Goal: Information Seeking & Learning: Learn about a topic

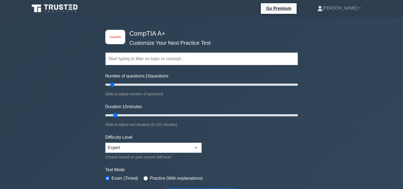
scroll to position [1346, 0]
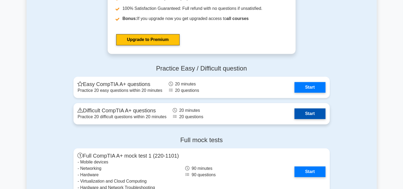
click at [303, 114] on link "Start" at bounding box center [310, 113] width 31 height 11
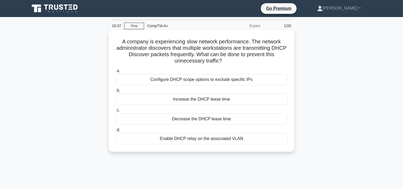
click at [242, 98] on div "Increase the DHCP lease time" at bounding box center [202, 98] width 172 height 11
click at [116, 92] on input "b. Increase the DHCP lease time" at bounding box center [116, 90] width 0 height 3
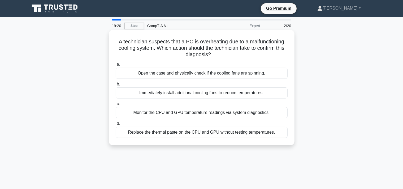
click at [217, 114] on div "Monitor the CPU and GPU temperature readings via system diagnostics." at bounding box center [202, 112] width 172 height 11
click at [116, 105] on input "c. Monitor the CPU and GPU temperature readings via system diagnostics." at bounding box center [116, 103] width 0 height 3
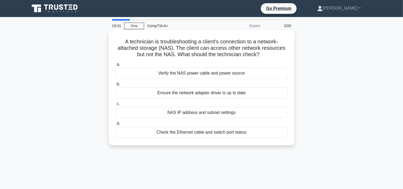
click at [215, 94] on div "Ensure the network adapter driver is up to date" at bounding box center [202, 92] width 172 height 11
click at [116, 86] on input "b. Ensure the network adapter driver is up to date" at bounding box center [116, 83] width 0 height 3
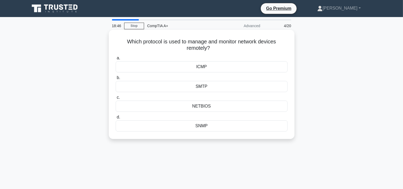
click at [217, 69] on div "ICMP" at bounding box center [202, 66] width 172 height 11
click at [116, 60] on input "a. ICMP" at bounding box center [116, 57] width 0 height 3
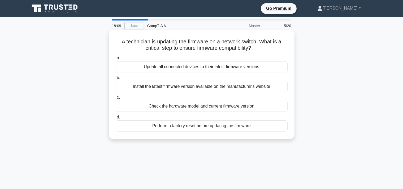
click at [205, 107] on div "Check the hardware model and current firmware version" at bounding box center [202, 105] width 172 height 11
click at [116, 99] on input "c. Check the hardware model and current firmware version" at bounding box center [116, 97] width 0 height 3
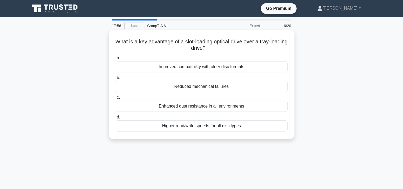
click at [207, 87] on div "Reduced mechanical failures" at bounding box center [202, 86] width 172 height 11
click at [116, 79] on input "b. Reduced mechanical failures" at bounding box center [116, 77] width 0 height 3
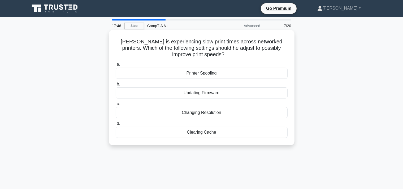
click at [197, 132] on div "Clearing Cache" at bounding box center [202, 131] width 172 height 11
click at [116, 125] on input "d. Clearing Cache" at bounding box center [116, 123] width 0 height 3
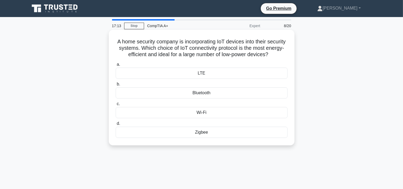
click at [200, 116] on div "Wi-Fi" at bounding box center [202, 112] width 172 height 11
click at [116, 105] on input "c. Wi-Fi" at bounding box center [116, 103] width 0 height 3
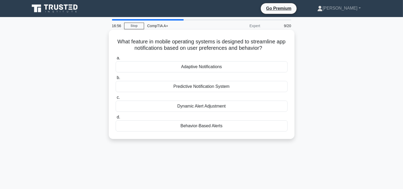
click at [199, 66] on div "Adaptive Notifications" at bounding box center [202, 66] width 172 height 11
click at [116, 60] on input "a. Adaptive Notifications" at bounding box center [116, 57] width 0 height 3
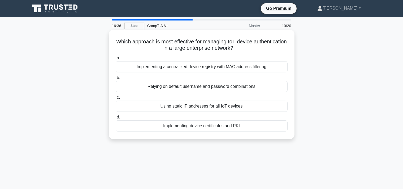
click at [199, 70] on div "Implementing a centralized device registry with MAC address filtering" at bounding box center [202, 66] width 172 height 11
click at [116, 60] on input "a. Implementing a centralized device registry with MAC address filtering" at bounding box center [116, 57] width 0 height 3
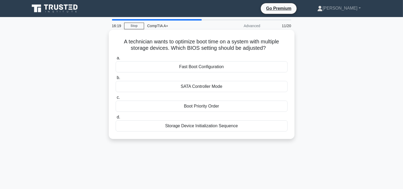
click at [184, 108] on div "Boot Priority Order" at bounding box center [202, 105] width 172 height 11
click at [116, 99] on input "c. Boot Priority Order" at bounding box center [116, 97] width 0 height 3
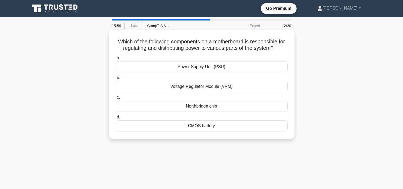
click at [191, 88] on div "Voltage Regulator Module (VRM)" at bounding box center [202, 86] width 172 height 11
click at [116, 79] on input "b. Voltage Regulator Module (VRM)" at bounding box center [116, 77] width 0 height 3
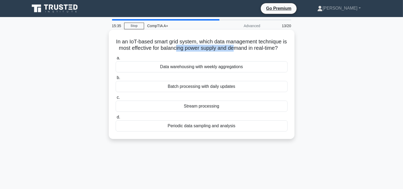
drag, startPoint x: 176, startPoint y: 50, endPoint x: 233, endPoint y: 48, distance: 57.4
click at [233, 48] on h5 "In an IoT-based smart grid system, which data management technique is most effe…" at bounding box center [201, 44] width 173 height 13
click at [195, 51] on h5 "In an IoT-based smart grid system, which data management technique is most effe…" at bounding box center [201, 44] width 173 height 13
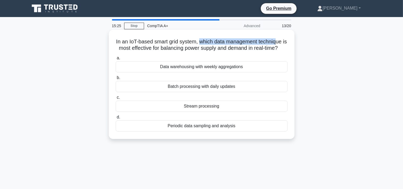
drag, startPoint x: 199, startPoint y: 44, endPoint x: 277, endPoint y: 41, distance: 78.4
click at [277, 41] on h5 "In an IoT-based smart grid system, which data management technique is most effe…" at bounding box center [201, 44] width 173 height 13
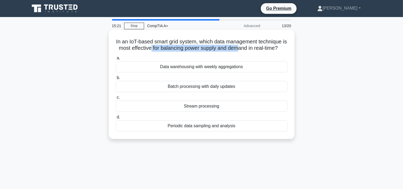
drag, startPoint x: 151, startPoint y: 45, endPoint x: 236, endPoint y: 48, distance: 85.0
click at [236, 48] on h5 "In an IoT-based smart grid system, which data management technique is most effe…" at bounding box center [201, 44] width 173 height 13
click at [248, 47] on h5 "In an IoT-based smart grid system, which data management technique is most effe…" at bounding box center [201, 44] width 173 height 13
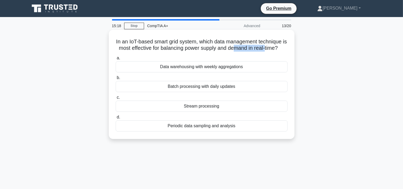
drag, startPoint x: 233, startPoint y: 48, endPoint x: 264, endPoint y: 49, distance: 30.8
click at [264, 49] on h5 "In an IoT-based smart grid system, which data management technique is most effe…" at bounding box center [201, 44] width 173 height 13
click at [209, 49] on h5 "In an IoT-based smart grid system, which data management technique is most effe…" at bounding box center [201, 44] width 173 height 13
click at [186, 104] on div "Stream processing" at bounding box center [202, 105] width 172 height 11
click at [116, 99] on input "c. Stream processing" at bounding box center [116, 97] width 0 height 3
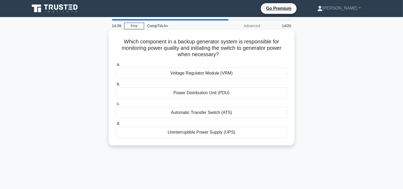
click at [185, 132] on div "Uninterruptible Power Supply (UPS)" at bounding box center [202, 131] width 172 height 11
click at [116, 125] on input "d. Uninterruptible Power Supply (UPS)" at bounding box center [116, 123] width 0 height 3
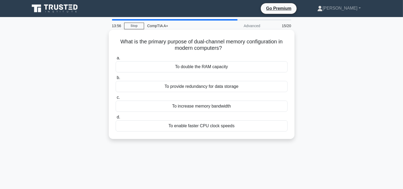
click at [221, 110] on div "To increase memory bandwidth" at bounding box center [202, 105] width 172 height 11
click at [116, 99] on input "c. To increase memory bandwidth" at bounding box center [116, 97] width 0 height 3
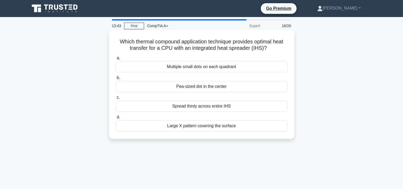
click at [219, 87] on div "Pea-sized dot in the center" at bounding box center [202, 86] width 172 height 11
click at [116, 79] on input "b. Pea-sized dot in the center" at bounding box center [116, 77] width 0 height 3
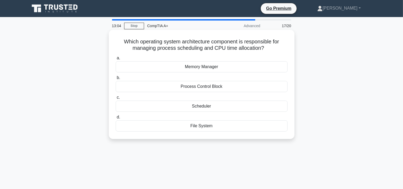
click at [181, 87] on div "Process Control Block" at bounding box center [202, 86] width 172 height 11
click at [116, 79] on input "b. Process Control Block" at bounding box center [116, 77] width 0 height 3
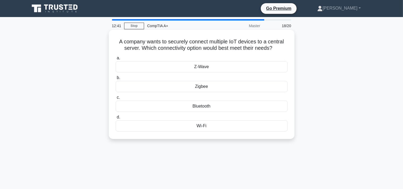
click at [206, 65] on div "Z-Wave" at bounding box center [202, 66] width 172 height 11
click at [116, 60] on input "a. Z-Wave" at bounding box center [116, 57] width 0 height 3
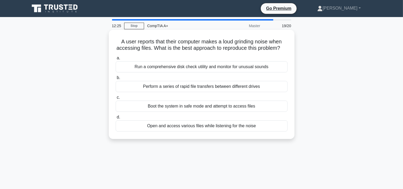
click at [189, 70] on div "Run a comprehensive disk check utility and monitor for unusual sounds" at bounding box center [202, 66] width 172 height 11
click at [116, 60] on input "a. Run a comprehensive disk check utility and monitor for unusual sounds" at bounding box center [116, 57] width 0 height 3
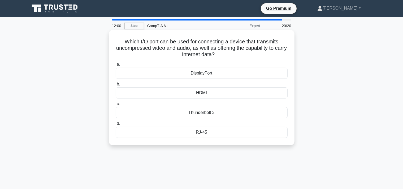
click at [210, 94] on div "HDMI" at bounding box center [202, 92] width 172 height 11
click at [116, 86] on input "b. HDMI" at bounding box center [116, 83] width 0 height 3
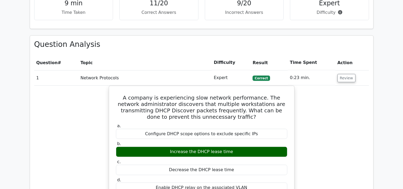
scroll to position [448, 0]
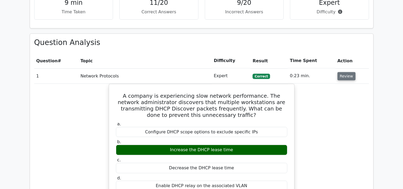
click at [344, 72] on button "Review" at bounding box center [347, 76] width 18 height 8
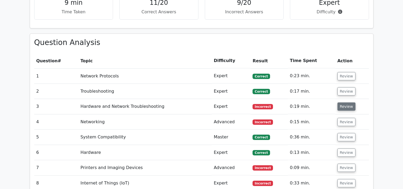
click at [348, 102] on button "Review" at bounding box center [347, 106] width 18 height 8
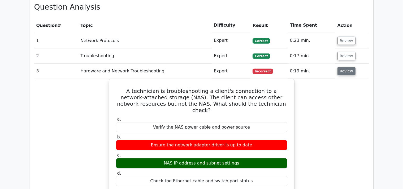
scroll to position [523, 0]
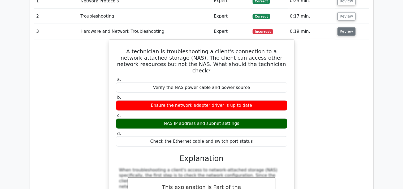
click at [344, 27] on button "Review" at bounding box center [347, 31] width 18 height 8
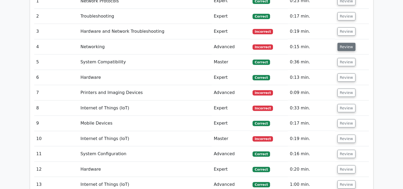
click at [343, 43] on button "Review" at bounding box center [347, 47] width 18 height 8
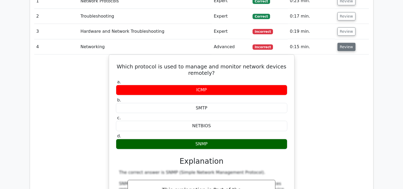
click at [343, 43] on button "Review" at bounding box center [347, 47] width 18 height 8
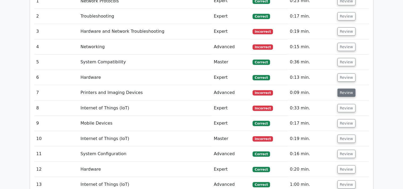
click at [342, 88] on button "Review" at bounding box center [347, 92] width 18 height 8
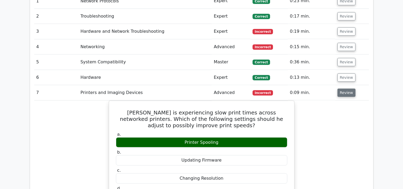
click at [342, 88] on button "Review" at bounding box center [347, 92] width 18 height 8
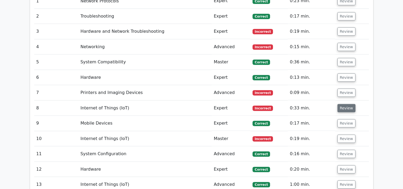
click at [342, 104] on button "Review" at bounding box center [347, 108] width 18 height 8
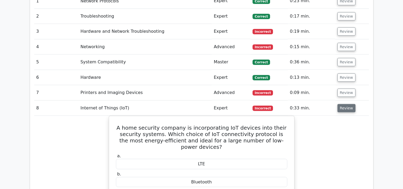
scroll to position [598, 0]
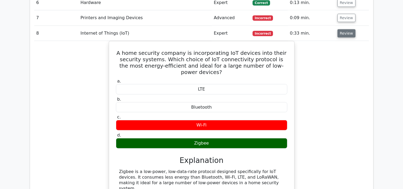
click at [345, 29] on button "Review" at bounding box center [347, 33] width 18 height 8
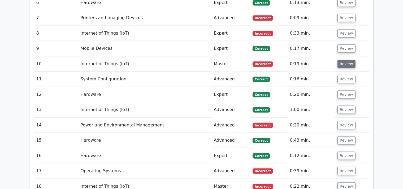
click at [345, 60] on button "Review" at bounding box center [347, 64] width 18 height 8
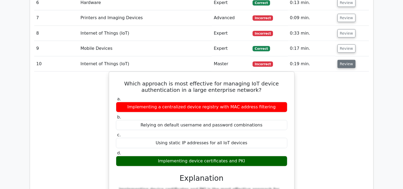
click at [345, 60] on button "Review" at bounding box center [347, 64] width 18 height 8
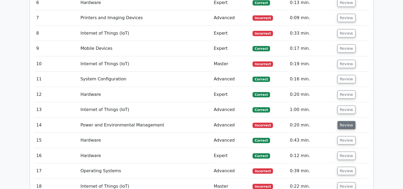
click at [339, 121] on button "Review" at bounding box center [347, 125] width 18 height 8
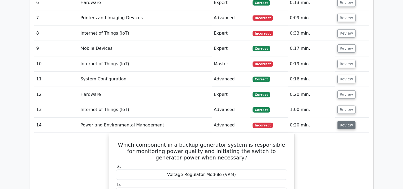
click at [344, 121] on button "Review" at bounding box center [347, 125] width 18 height 8
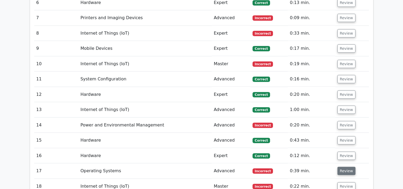
click at [341, 166] on button "Review" at bounding box center [347, 170] width 18 height 8
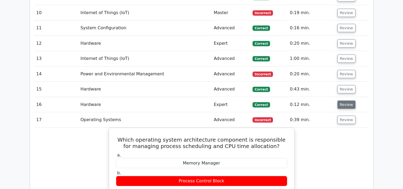
scroll to position [673, 0]
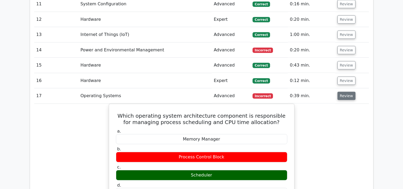
click at [349, 92] on button "Review" at bounding box center [347, 96] width 18 height 8
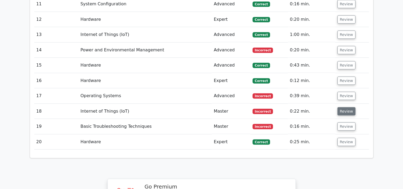
click at [343, 107] on button "Review" at bounding box center [347, 111] width 18 height 8
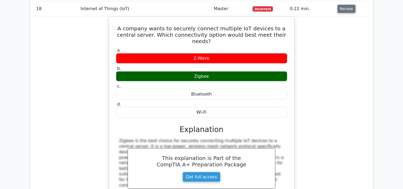
scroll to position [748, 0]
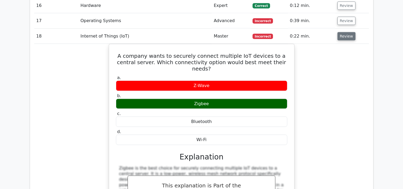
click at [347, 32] on button "Review" at bounding box center [347, 36] width 18 height 8
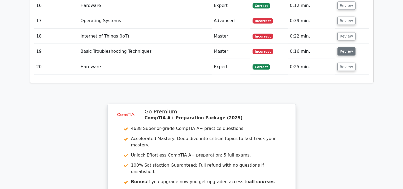
click at [343, 47] on button "Review" at bounding box center [347, 51] width 18 height 8
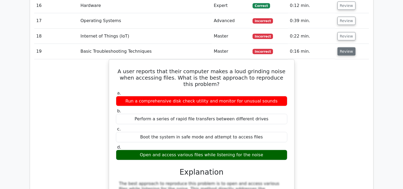
click at [343, 47] on button "Review" at bounding box center [347, 51] width 18 height 8
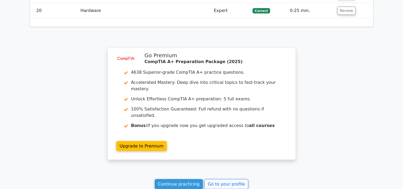
scroll to position [849, 0]
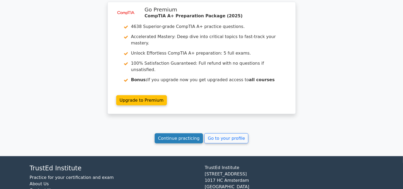
click at [197, 133] on link "Continue practicing" at bounding box center [179, 138] width 49 height 10
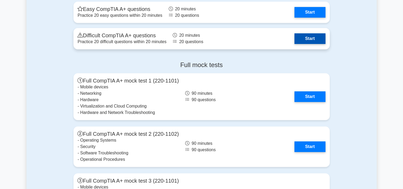
scroll to position [1346, 0]
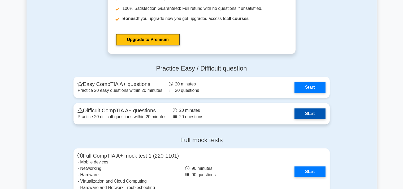
click at [322, 109] on link "Start" at bounding box center [310, 113] width 31 height 11
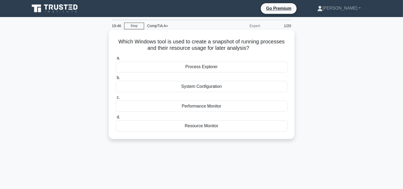
click at [275, 128] on div "Resource Monitor" at bounding box center [202, 125] width 172 height 11
click at [116, 119] on input "d. Resource Monitor" at bounding box center [116, 116] width 0 height 3
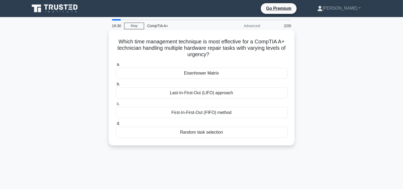
click at [224, 113] on div "First-In-First-Out (FIFO) method" at bounding box center [202, 112] width 172 height 11
click at [116, 105] on input "c. First-In-First-Out (FIFO) method" at bounding box center [116, 103] width 0 height 3
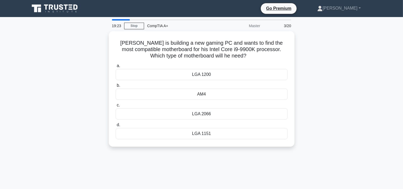
click at [224, 113] on div "LGA 2066" at bounding box center [202, 113] width 172 height 11
click at [116, 107] on input "c. LGA 2066" at bounding box center [116, 104] width 0 height 3
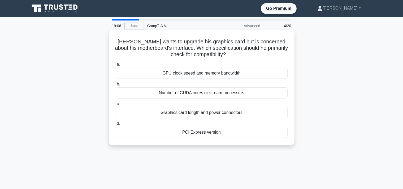
click at [219, 134] on div "PCI Express version" at bounding box center [202, 131] width 172 height 11
click at [116, 125] on input "d. PCI Express version" at bounding box center [116, 123] width 0 height 3
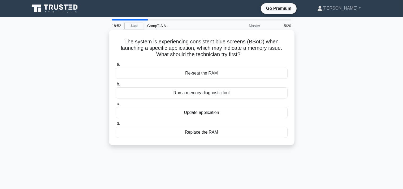
click at [231, 95] on div "Run a memory diagnostic tool" at bounding box center [202, 92] width 172 height 11
click at [116, 86] on input "b. Run a memory diagnostic tool" at bounding box center [116, 83] width 0 height 3
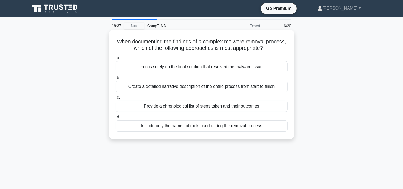
click at [230, 107] on div "Provide a chronological list of steps taken and their outcomes" at bounding box center [202, 105] width 172 height 11
click at [116, 99] on input "c. Provide a chronological list of steps taken and their outcomes" at bounding box center [116, 97] width 0 height 3
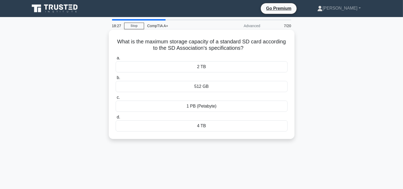
click at [227, 67] on div "2 TB" at bounding box center [202, 66] width 172 height 11
click at [116, 60] on input "a. 2 TB" at bounding box center [116, 57] width 0 height 3
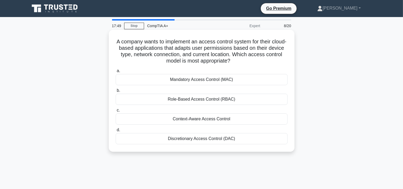
click at [226, 100] on div "Role-Based Access Control (RBAC)" at bounding box center [202, 98] width 172 height 11
click at [116, 92] on input "b. Role-Based Access Control (RBAC)" at bounding box center [116, 90] width 0 height 3
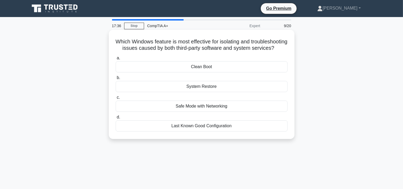
click at [223, 112] on div "Safe Mode with Networking" at bounding box center [202, 105] width 172 height 11
click at [116, 99] on input "c. Safe Mode with Networking" at bounding box center [116, 97] width 0 height 3
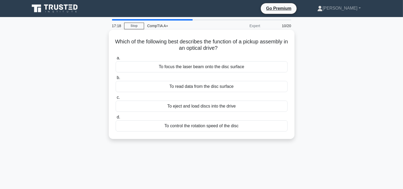
click at [220, 123] on div "To control the rotation speed of the disc" at bounding box center [202, 125] width 172 height 11
click at [116, 119] on input "d. To control the rotation speed of the disc" at bounding box center [116, 116] width 0 height 3
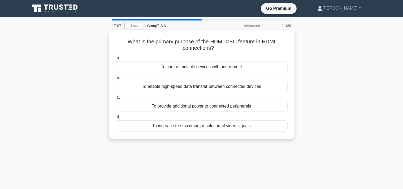
click at [223, 107] on div "To provide additional power to connected peripherals" at bounding box center [202, 105] width 172 height 11
click at [116, 99] on input "c. To provide additional power to connected peripherals" at bounding box center [116, 97] width 0 height 3
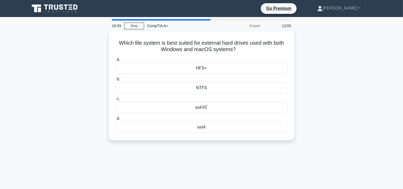
click at [223, 107] on div "exFAT" at bounding box center [202, 107] width 172 height 11
click at [116, 100] on input "c. exFAT" at bounding box center [116, 98] width 0 height 3
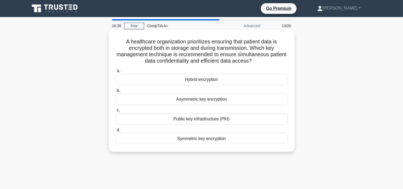
click at [229, 80] on div "Hybrid encryption" at bounding box center [202, 79] width 172 height 11
click at [116, 72] on input "a. Hybrid encryption" at bounding box center [116, 70] width 0 height 3
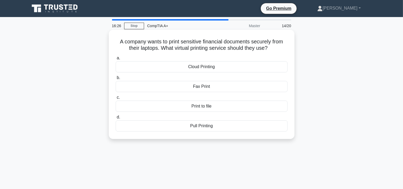
click at [216, 104] on div "Print to file" at bounding box center [202, 105] width 172 height 11
click at [116, 99] on input "c. Print to file" at bounding box center [116, 97] width 0 height 3
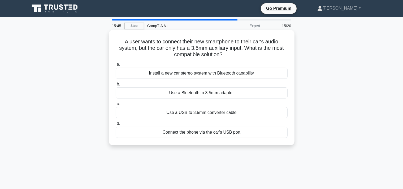
click at [222, 91] on div "Use a Bluetooth to 3.5mm adapter" at bounding box center [202, 92] width 172 height 11
click at [116, 86] on input "b. Use a Bluetooth to 3.5mm adapter" at bounding box center [116, 83] width 0 height 3
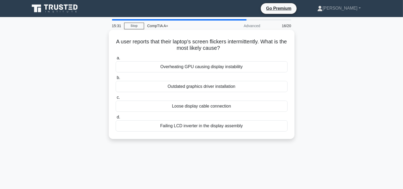
click at [215, 106] on div "Loose display cable connection" at bounding box center [202, 105] width 172 height 11
click at [116, 99] on input "c. Loose display cable connection" at bounding box center [116, 97] width 0 height 3
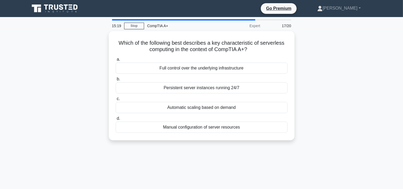
click at [215, 106] on div "Automatic scaling based on demand" at bounding box center [202, 107] width 172 height 11
click at [116, 100] on input "c. Automatic scaling based on demand" at bounding box center [116, 98] width 0 height 3
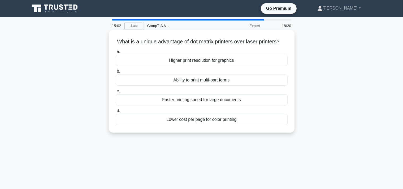
click at [214, 81] on div "Ability to print multi-part forms" at bounding box center [202, 79] width 172 height 11
click at [183, 82] on div "Ability to print multi-part forms" at bounding box center [202, 79] width 172 height 11
click at [116, 73] on input "b. Ability to print multi-part forms" at bounding box center [116, 71] width 0 height 3
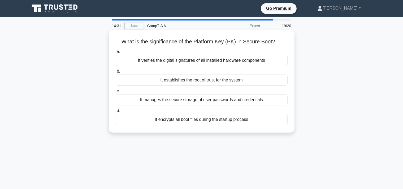
click at [200, 64] on div "It verifies the digital signatures of all installed hardware components" at bounding box center [202, 60] width 172 height 11
click at [116, 53] on input "a. It verifies the digital signatures of all installed hardware components" at bounding box center [116, 51] width 0 height 3
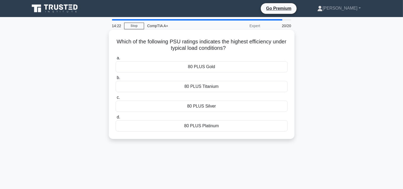
click at [202, 127] on div "80 PLUS Platinum" at bounding box center [202, 125] width 172 height 11
click at [116, 119] on input "d. 80 PLUS Platinum" at bounding box center [116, 116] width 0 height 3
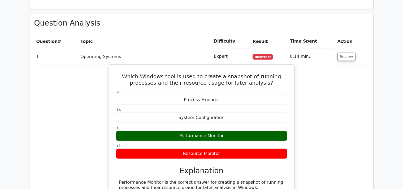
scroll to position [448, 0]
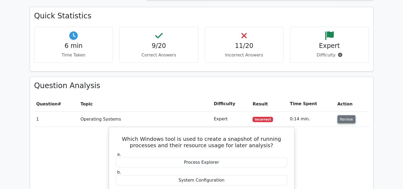
click at [343, 115] on button "Review" at bounding box center [347, 119] width 18 height 8
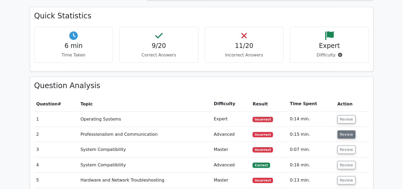
click at [343, 130] on button "Review" at bounding box center [347, 134] width 18 height 8
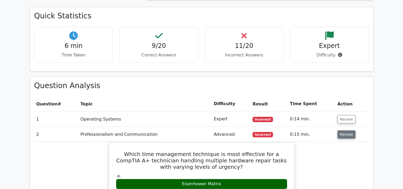
click at [349, 130] on button "Review" at bounding box center [347, 134] width 18 height 8
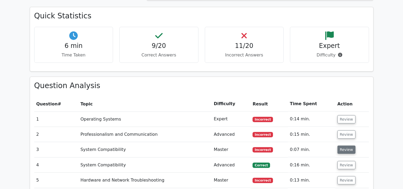
click at [345, 145] on button "Review" at bounding box center [347, 149] width 18 height 8
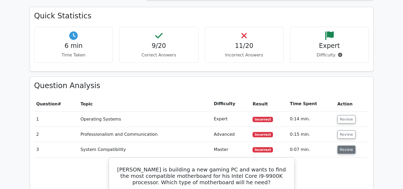
scroll to position [523, 0]
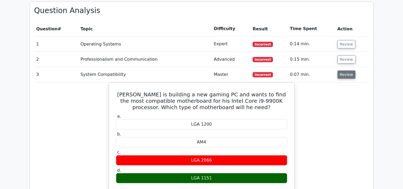
click at [351, 70] on button "Review" at bounding box center [347, 74] width 18 height 8
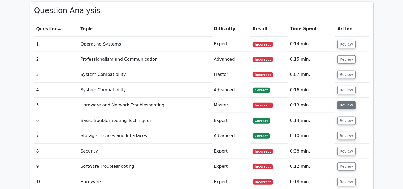
click at [351, 101] on button "Review" at bounding box center [347, 105] width 18 height 8
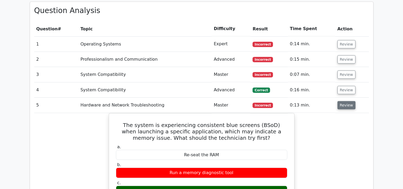
click at [351, 101] on button "Review" at bounding box center [347, 105] width 18 height 8
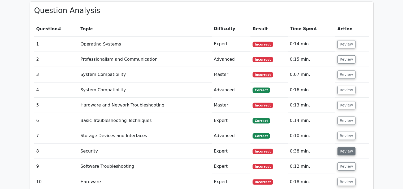
click at [346, 147] on button "Review" at bounding box center [347, 151] width 18 height 8
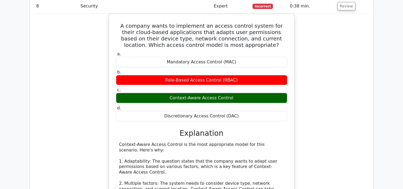
scroll to position [593, 0]
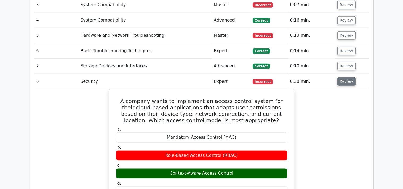
click at [341, 77] on button "Review" at bounding box center [347, 81] width 18 height 8
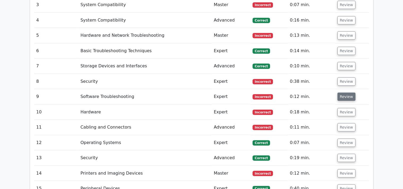
click at [341, 92] on button "Review" at bounding box center [347, 96] width 18 height 8
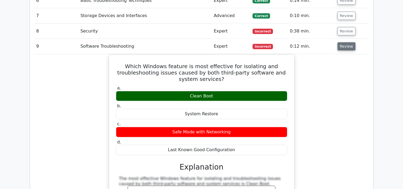
scroll to position [668, 0]
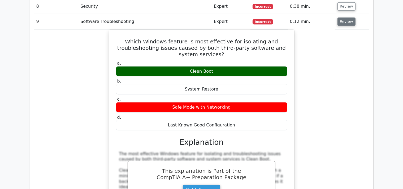
click at [350, 18] on button "Review" at bounding box center [347, 22] width 18 height 8
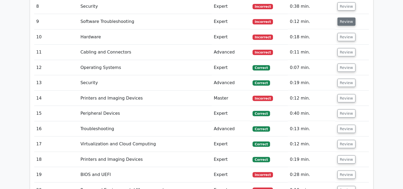
click at [350, 18] on button "Review" at bounding box center [347, 22] width 18 height 8
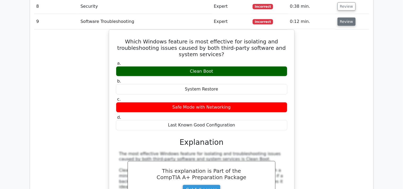
click at [350, 18] on button "Review" at bounding box center [347, 22] width 18 height 8
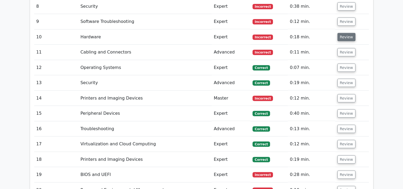
click at [351, 33] on button "Review" at bounding box center [347, 37] width 18 height 8
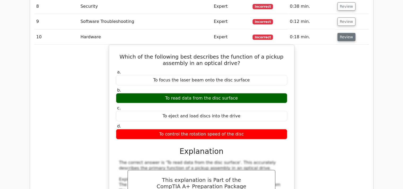
click at [351, 33] on button "Review" at bounding box center [347, 37] width 18 height 8
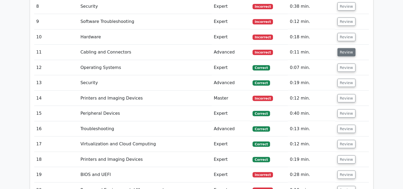
click at [349, 48] on button "Review" at bounding box center [347, 52] width 18 height 8
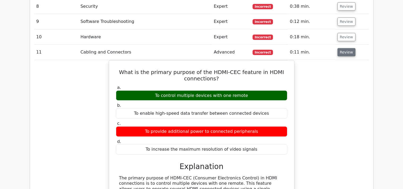
click at [349, 48] on button "Review" at bounding box center [347, 52] width 18 height 8
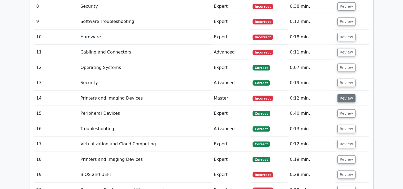
click at [346, 94] on button "Review" at bounding box center [347, 98] width 18 height 8
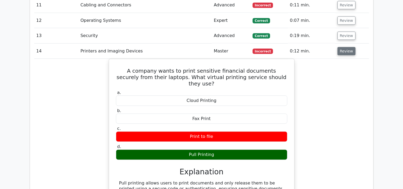
scroll to position [742, 0]
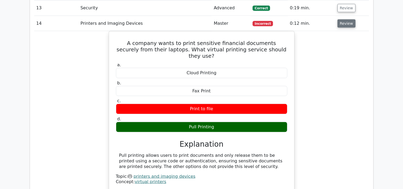
click at [346, 19] on button "Review" at bounding box center [347, 23] width 18 height 8
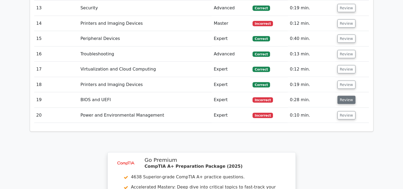
click at [346, 96] on button "Review" at bounding box center [347, 100] width 18 height 8
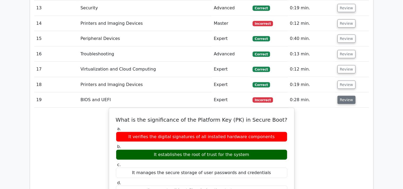
click at [346, 96] on button "Review" at bounding box center [347, 100] width 18 height 8
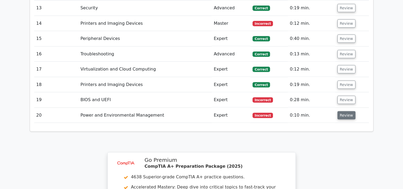
click at [351, 111] on button "Review" at bounding box center [347, 115] width 18 height 8
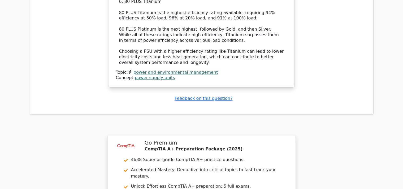
scroll to position [1178, 0]
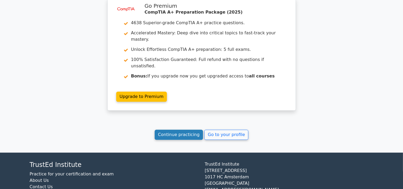
click at [176, 129] on link "Continue practicing" at bounding box center [179, 134] width 49 height 10
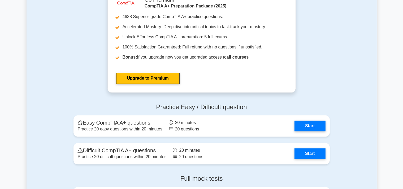
scroll to position [1346, 0]
